Goal: Answer question/provide support

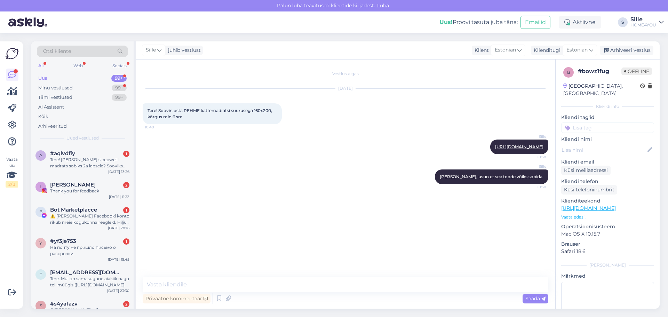
click at [96, 167] on div "Tere! [PERSON_NAME] sleepwelli madrats sobiks 2a lapsele? Sooviks 120x200 suuru…" at bounding box center [89, 163] width 79 height 13
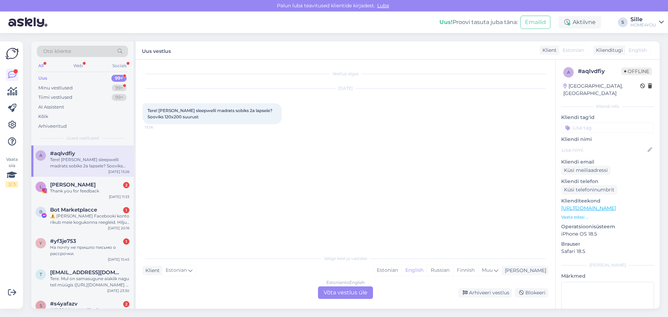
click at [273, 180] on div "Vestlus algas [DATE] Tere! [PERSON_NAME] sleepwelli madrats sobiks 2a lapsele? …" at bounding box center [349, 155] width 412 height 178
click at [197, 116] on div "Tere! [PERSON_NAME] sleepwelli madrats sobiks 2a lapsele? Sooviks 120x200 suuru…" at bounding box center [212, 113] width 139 height 21
drag, startPoint x: 158, startPoint y: 112, endPoint x: 234, endPoint y: 110, distance: 75.5
click at [234, 110] on span "Tere! [PERSON_NAME] sleepwelli madrats sobiks 2a lapsele? Sooviks 120x200 suuru…" at bounding box center [210, 113] width 126 height 11
click at [255, 130] on div "[DATE] Tere! [PERSON_NAME] sleepwelli madrats sobiks 2a lapsele? Sooviks 120x20…" at bounding box center [346, 106] width 406 height 51
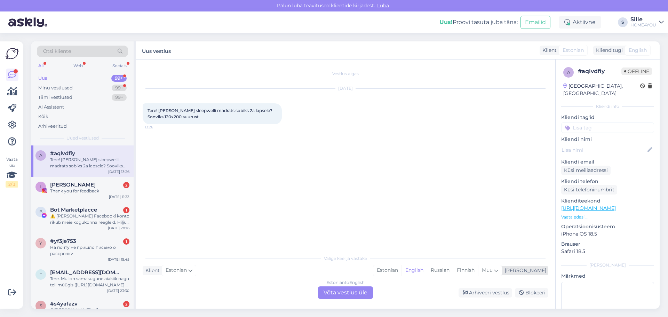
click at [410, 265] on div "Estonian English Russian Finnish Muu" at bounding box center [437, 270] width 129 height 11
click at [401, 271] on div "Estonian" at bounding box center [387, 270] width 28 height 10
click at [363, 291] on div "Estonian to Estonian Võta vestlus üle" at bounding box center [345, 292] width 55 height 13
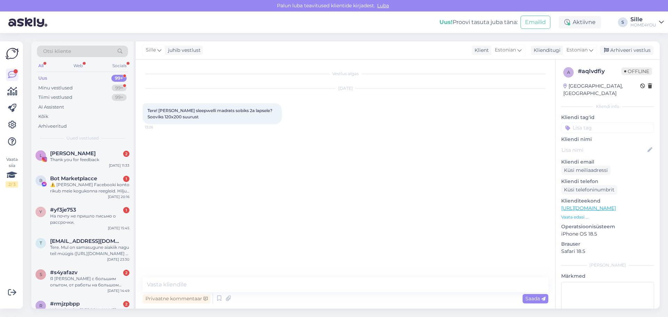
click at [241, 295] on div "Privaatne kommentaar Saada" at bounding box center [346, 298] width 406 height 13
click at [234, 286] on textarea at bounding box center [346, 284] width 406 height 15
paste textarea "[URL][DOMAIN_NAME]"
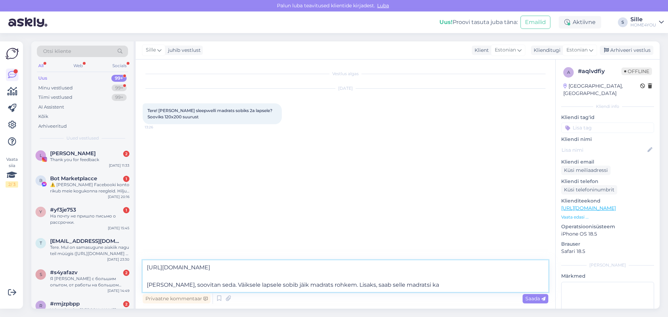
click at [419, 284] on textarea "[URL][DOMAIN_NAME] [PERSON_NAME], soovitan seda. Väiksele lapsele sobib jäik ma…" at bounding box center [346, 276] width 406 height 32
type textarea "[URL][DOMAIN_NAME] [PERSON_NAME], soovitan seda. Väiksele lapsele sobib jäik ma…"
